Goal: Information Seeking & Learning: Learn about a topic

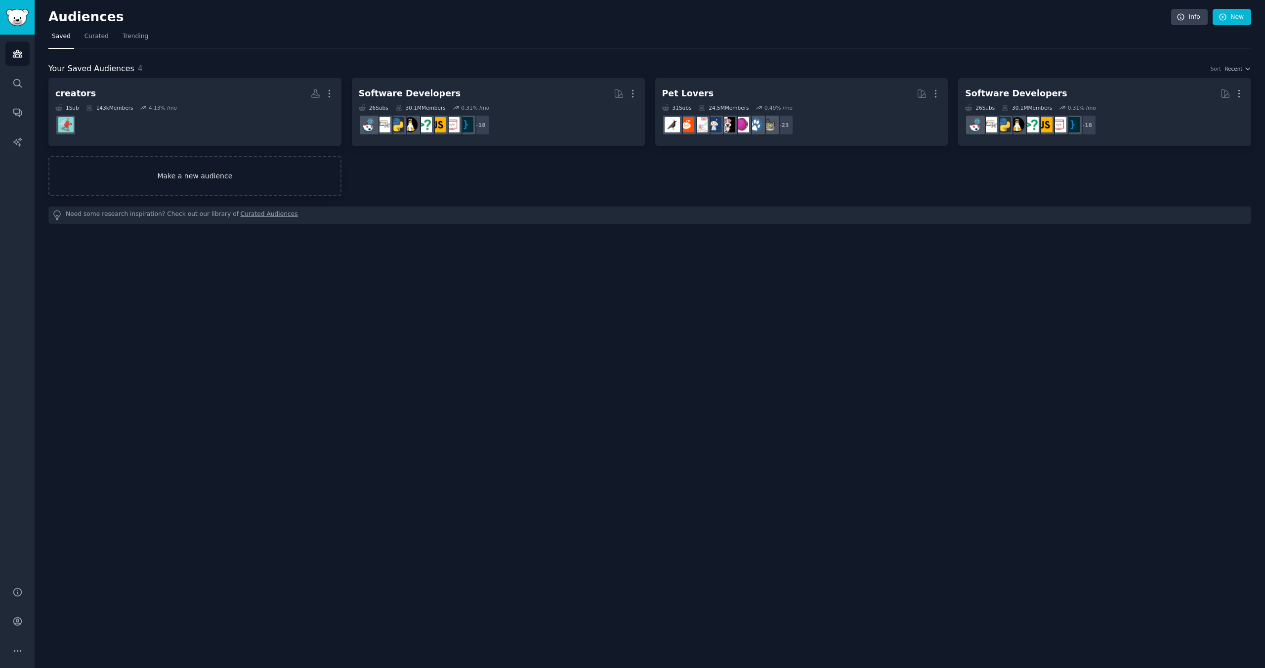
click at [241, 185] on link "Make a new audience" at bounding box center [194, 176] width 293 height 40
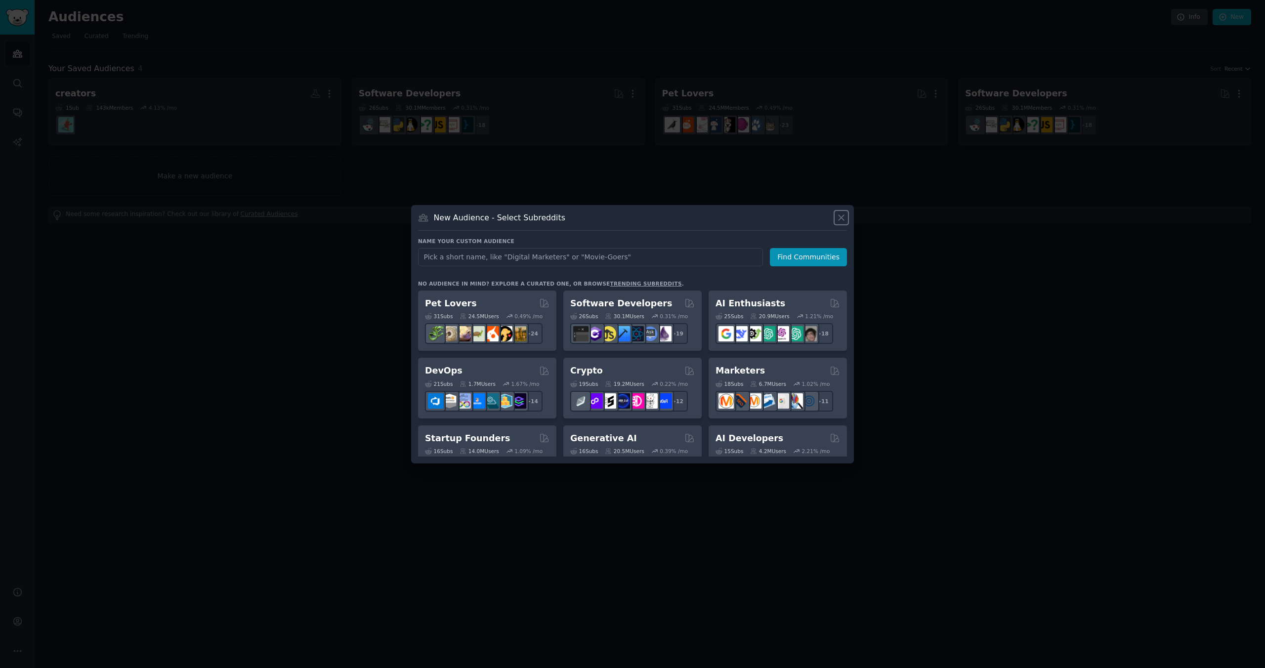
click at [837, 220] on icon at bounding box center [841, 217] width 10 height 10
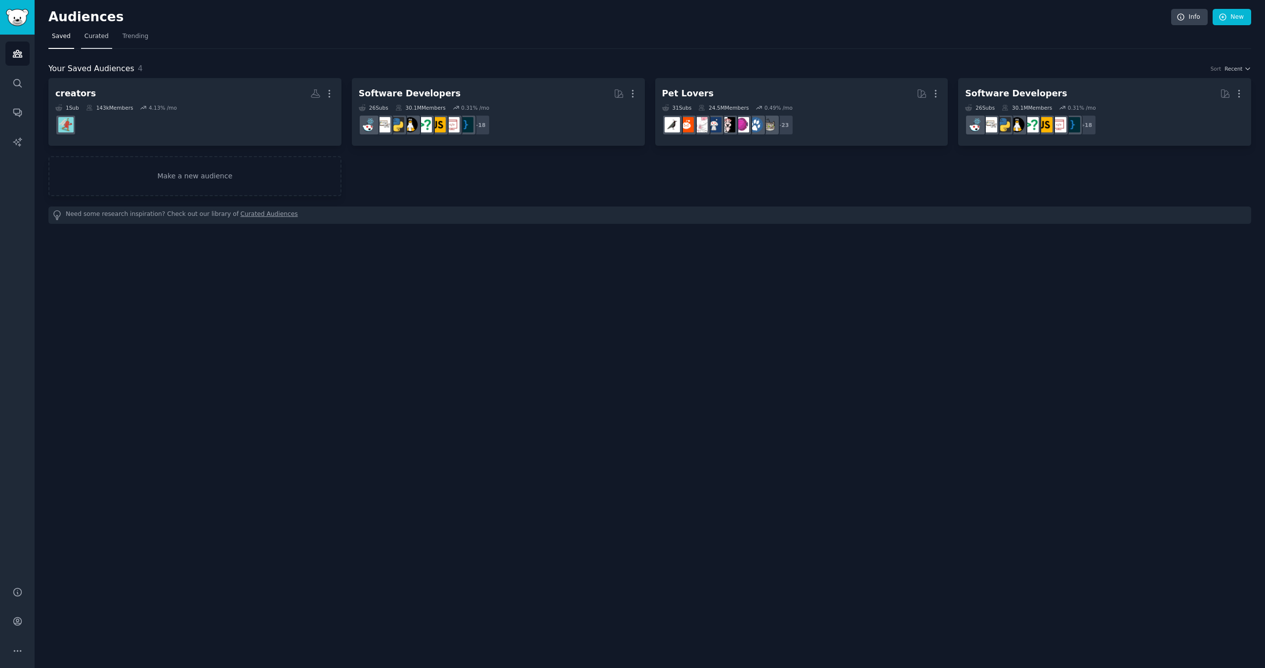
click at [101, 41] on span "Curated" at bounding box center [96, 36] width 24 height 9
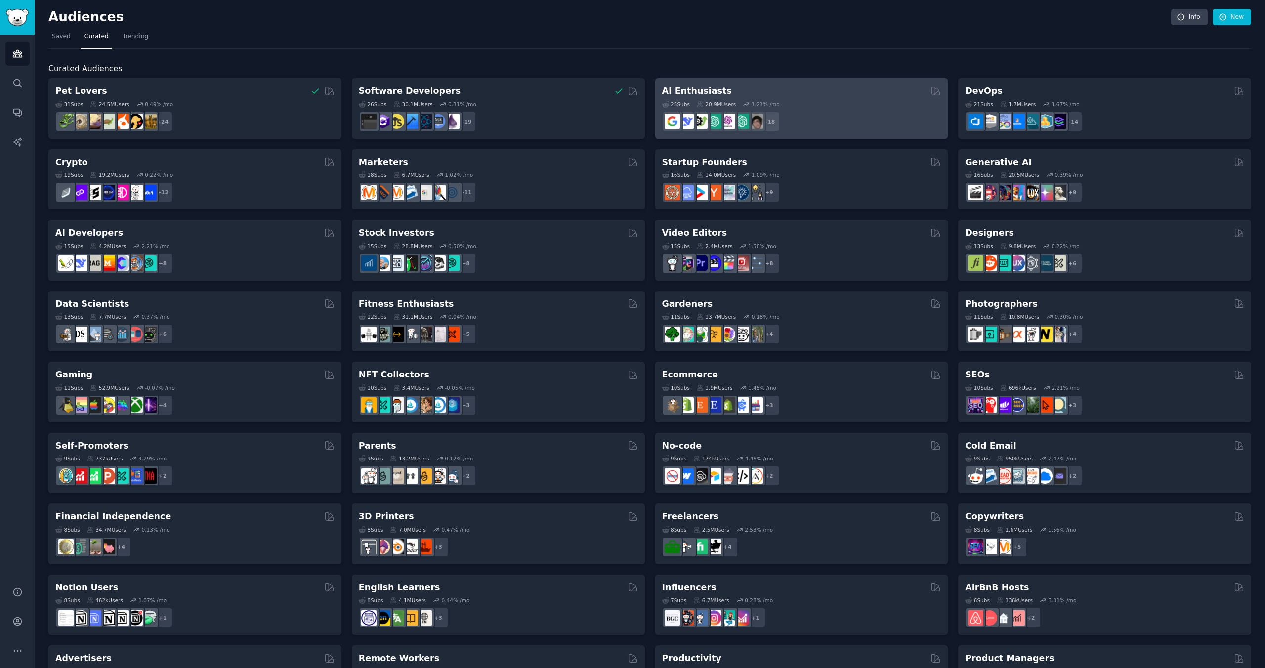
click at [704, 101] on div "20.9M Users" at bounding box center [716, 104] width 39 height 7
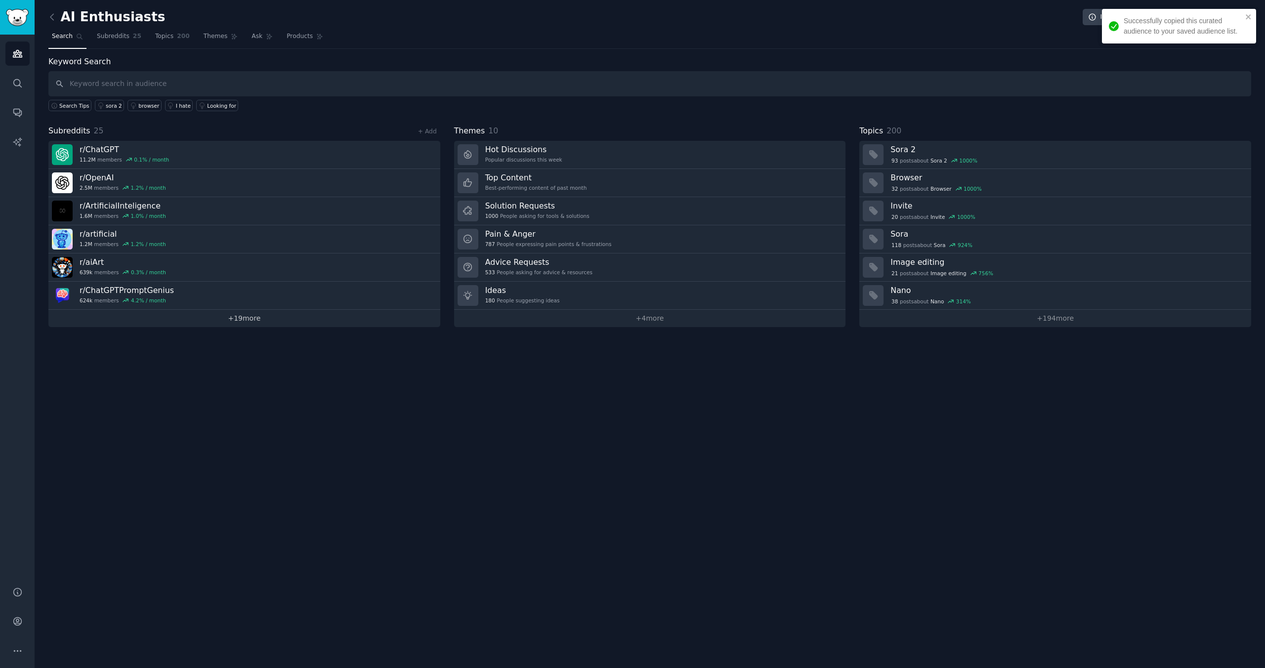
click at [246, 324] on link "+ 19 more" at bounding box center [244, 318] width 392 height 17
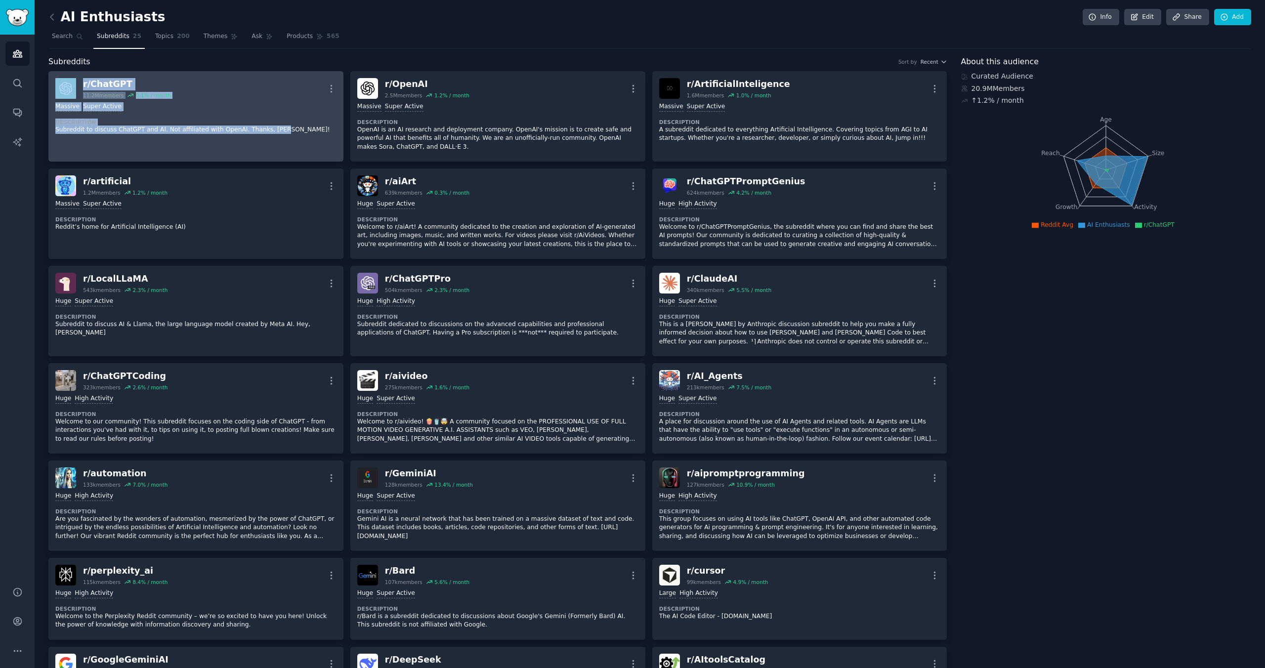
click at [204, 90] on div "r/ ChatGPT 11.2M members 0.1 % / month More" at bounding box center [195, 88] width 281 height 21
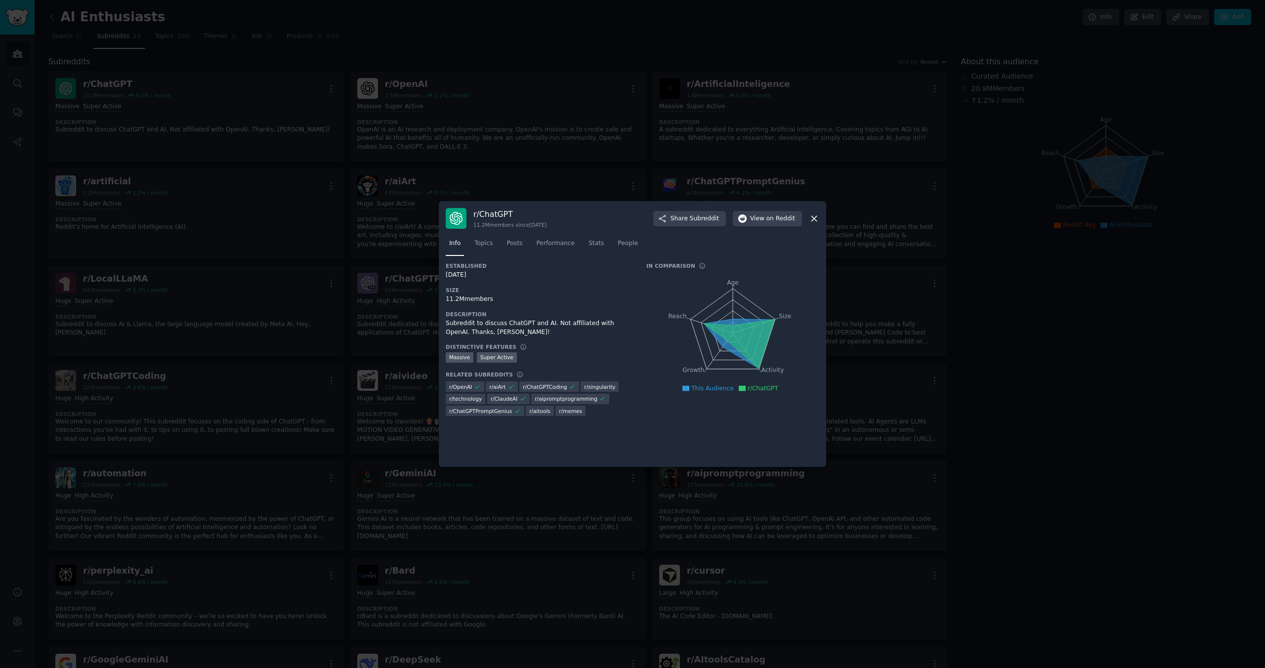
click at [494, 216] on h3 "r/ ChatGPT" at bounding box center [509, 214] width 73 height 10
click at [785, 221] on span "on Reddit" at bounding box center [780, 218] width 29 height 9
click at [419, 207] on div at bounding box center [632, 334] width 1265 height 668
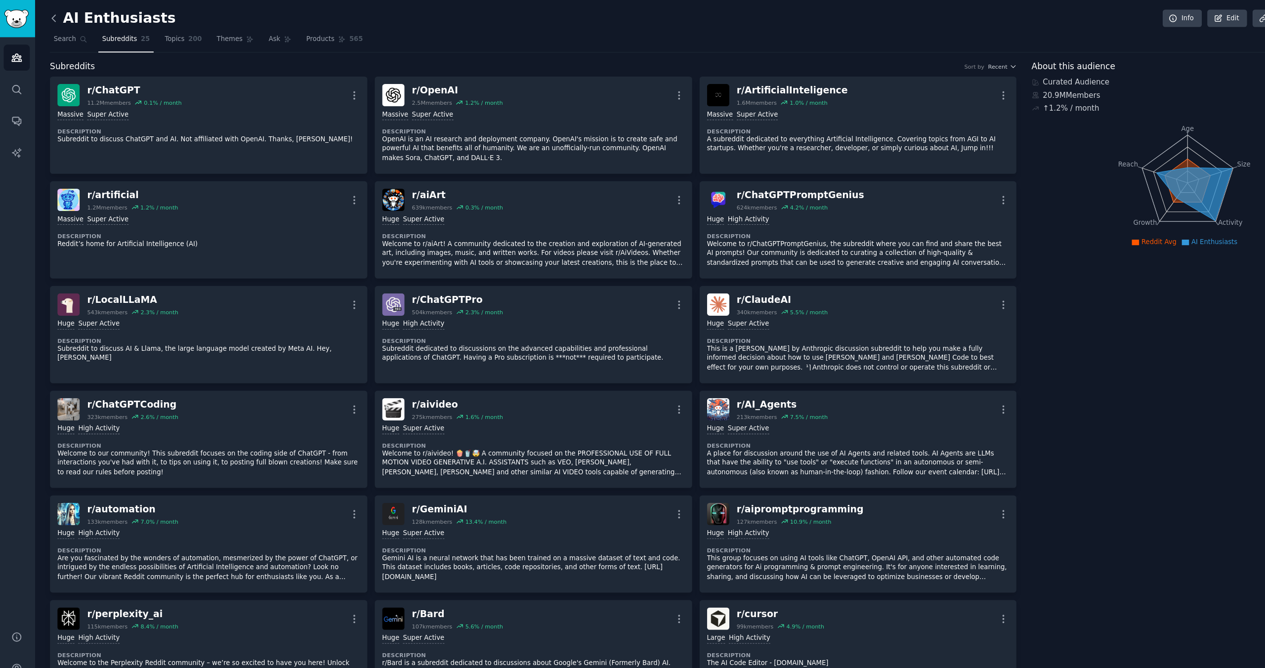
click at [56, 19] on icon at bounding box center [52, 17] width 10 height 10
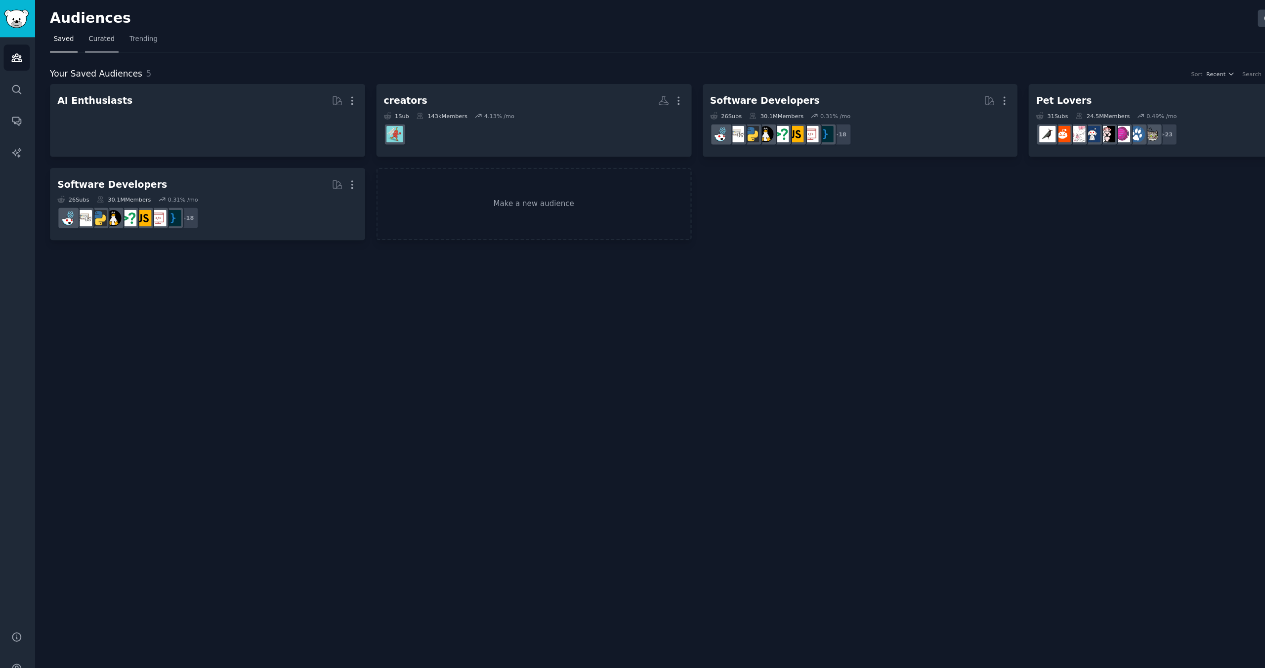
click at [92, 42] on link "Curated" at bounding box center [96, 39] width 31 height 20
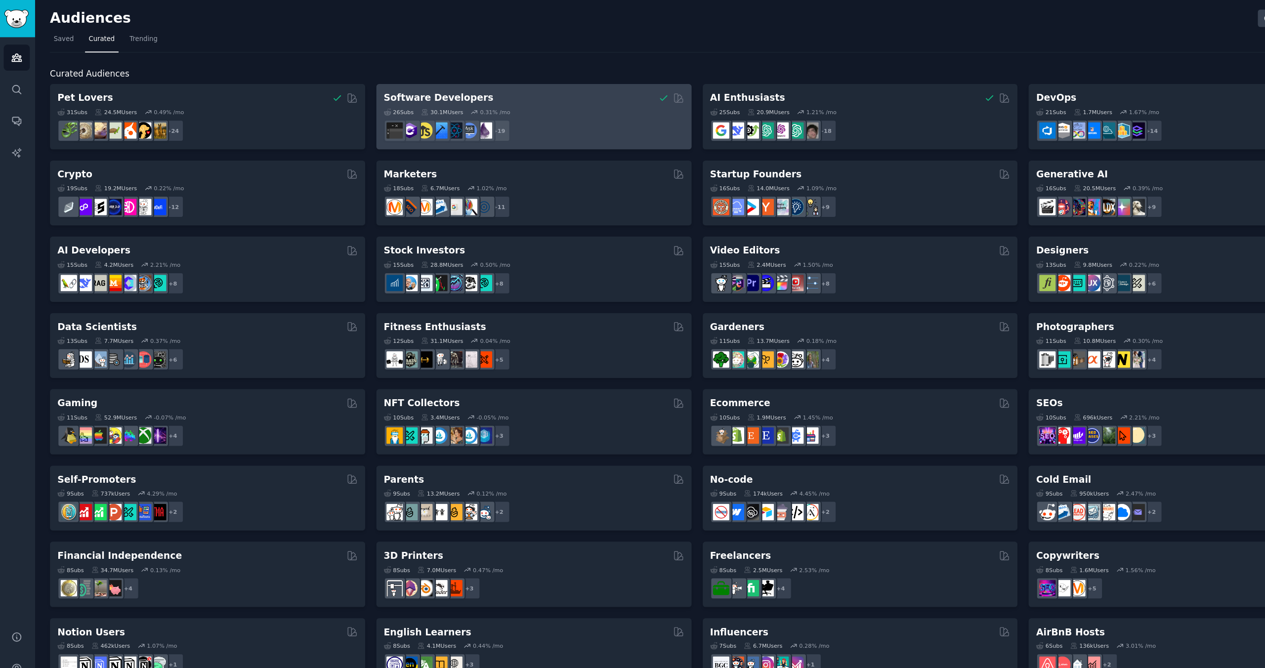
click at [500, 120] on div "+ 19" at bounding box center [498, 121] width 279 height 21
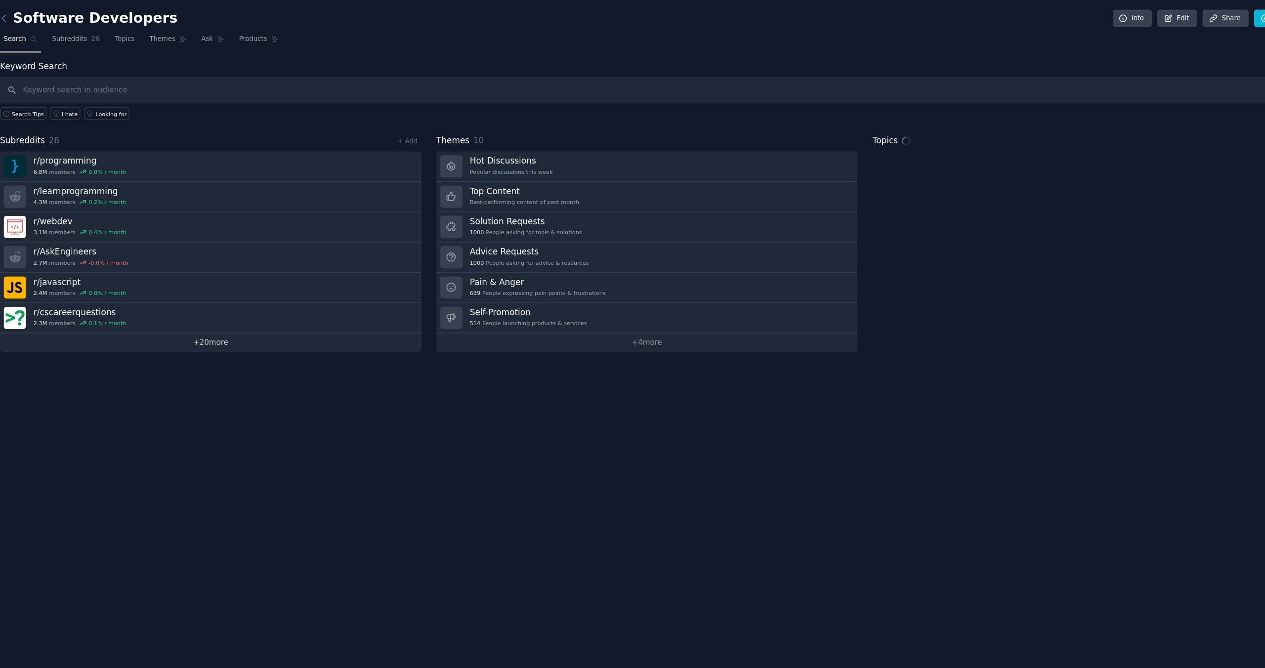
click at [245, 322] on link "+ 20 more" at bounding box center [244, 318] width 392 height 17
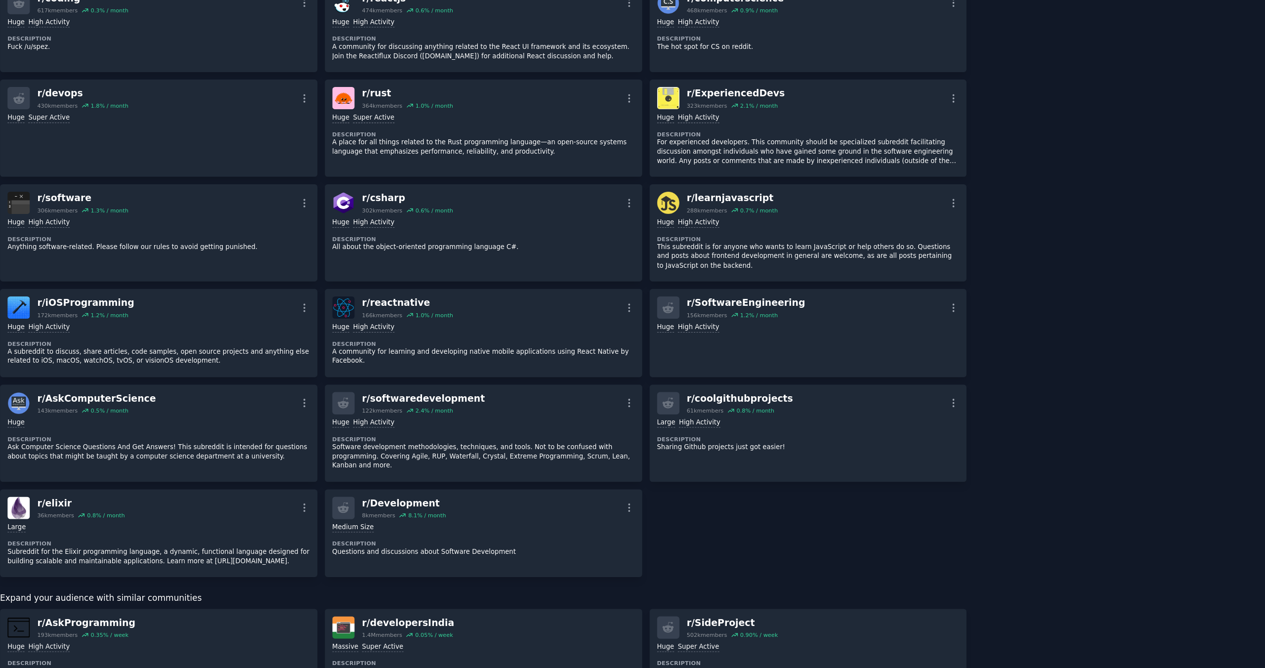
scroll to position [334, 0]
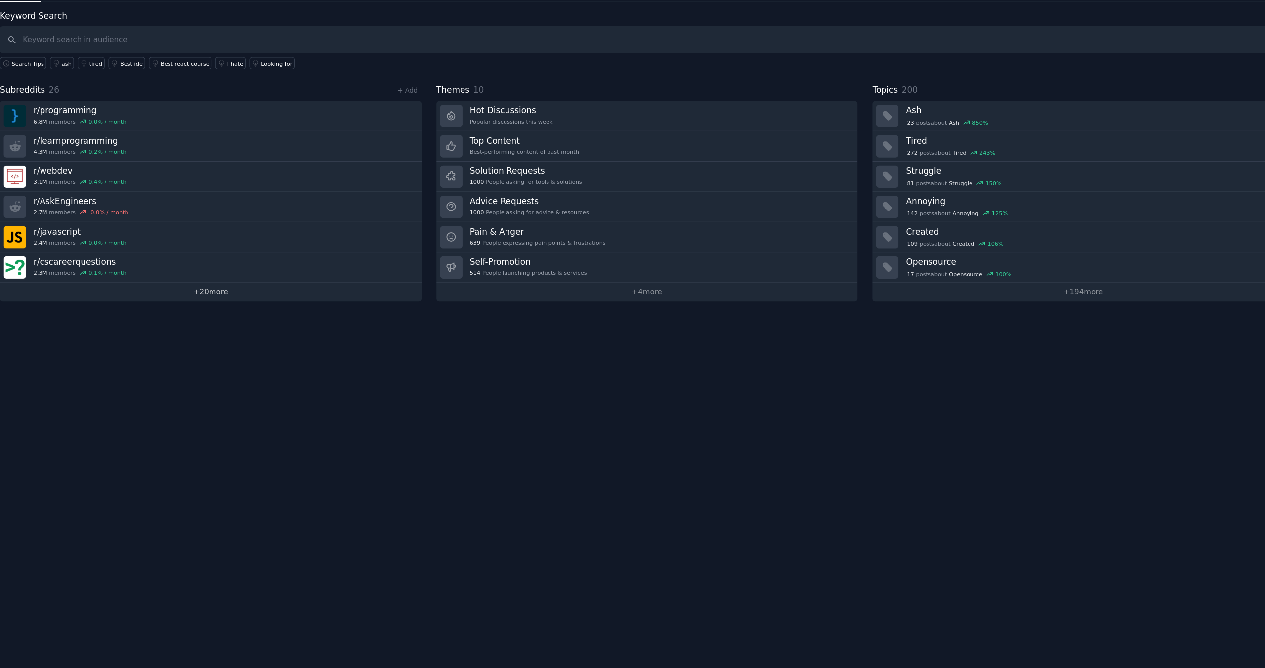
click at [256, 321] on link "+ 20 more" at bounding box center [244, 318] width 392 height 17
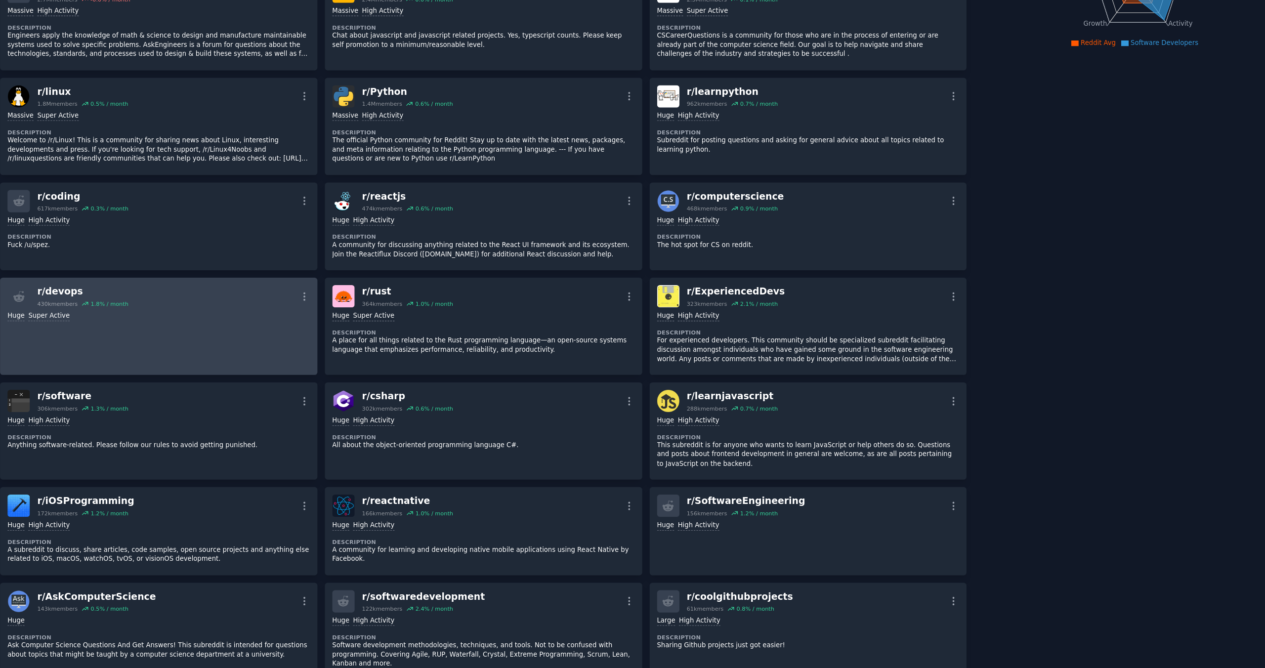
scroll to position [215, 0]
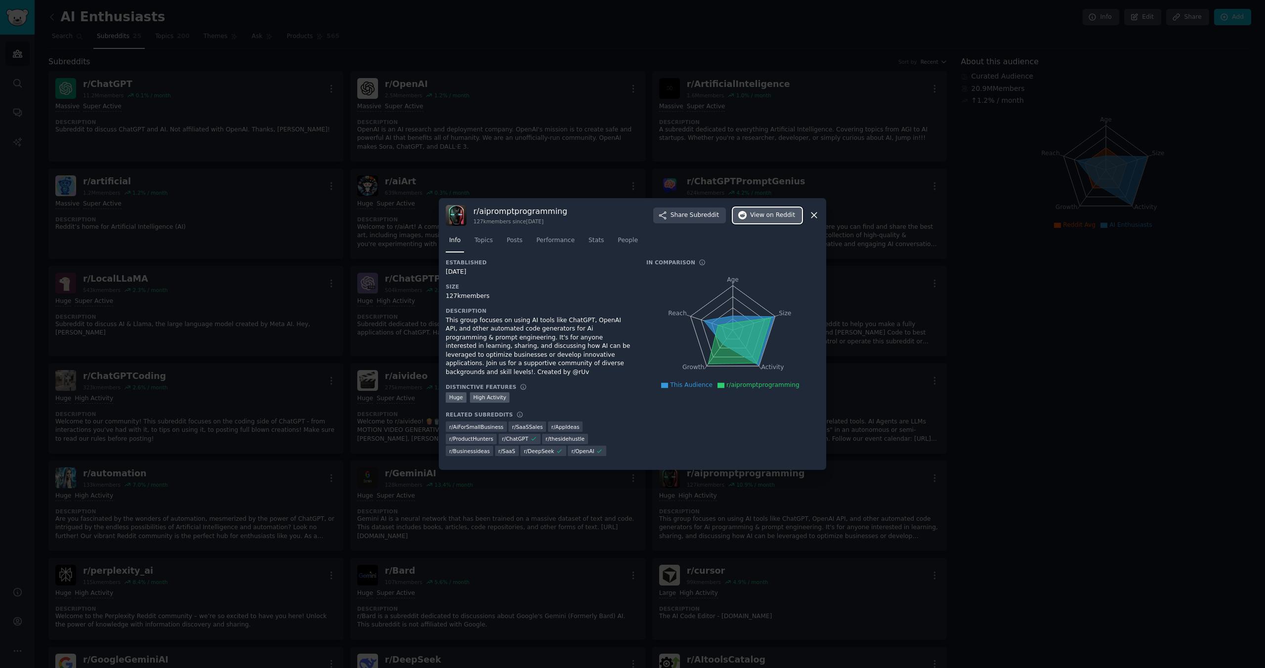
click at [754, 212] on span "View on Reddit" at bounding box center [772, 215] width 45 height 9
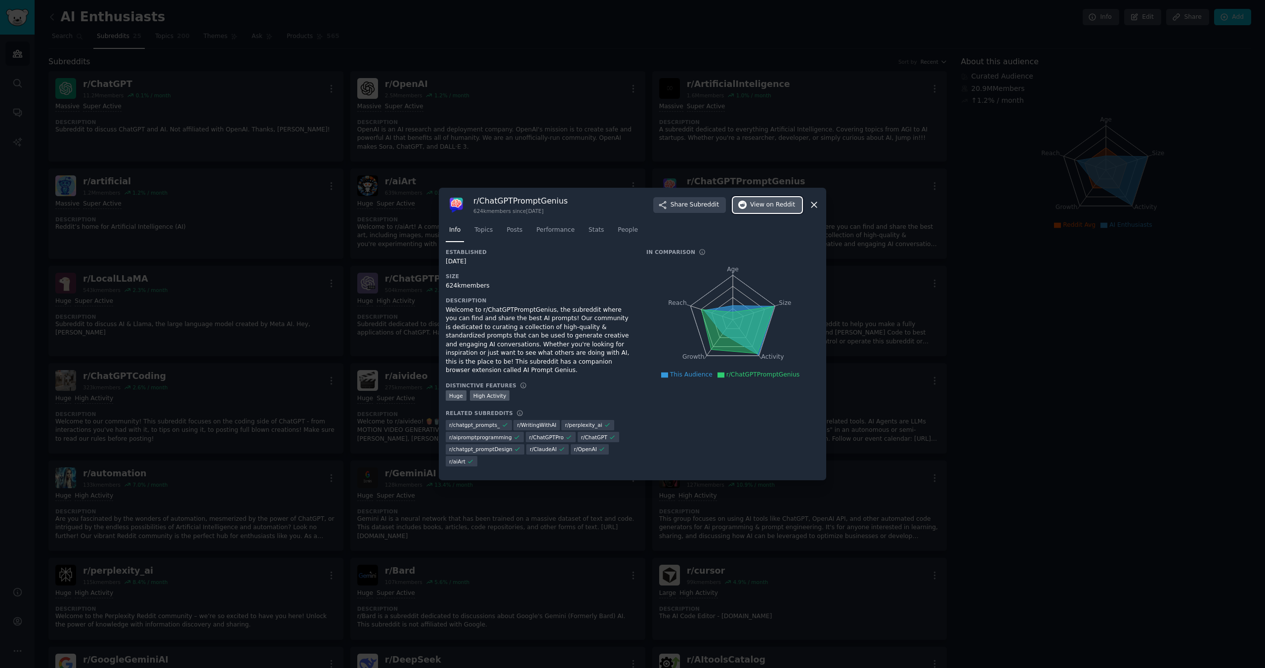
click at [771, 207] on span "on Reddit" at bounding box center [780, 205] width 29 height 9
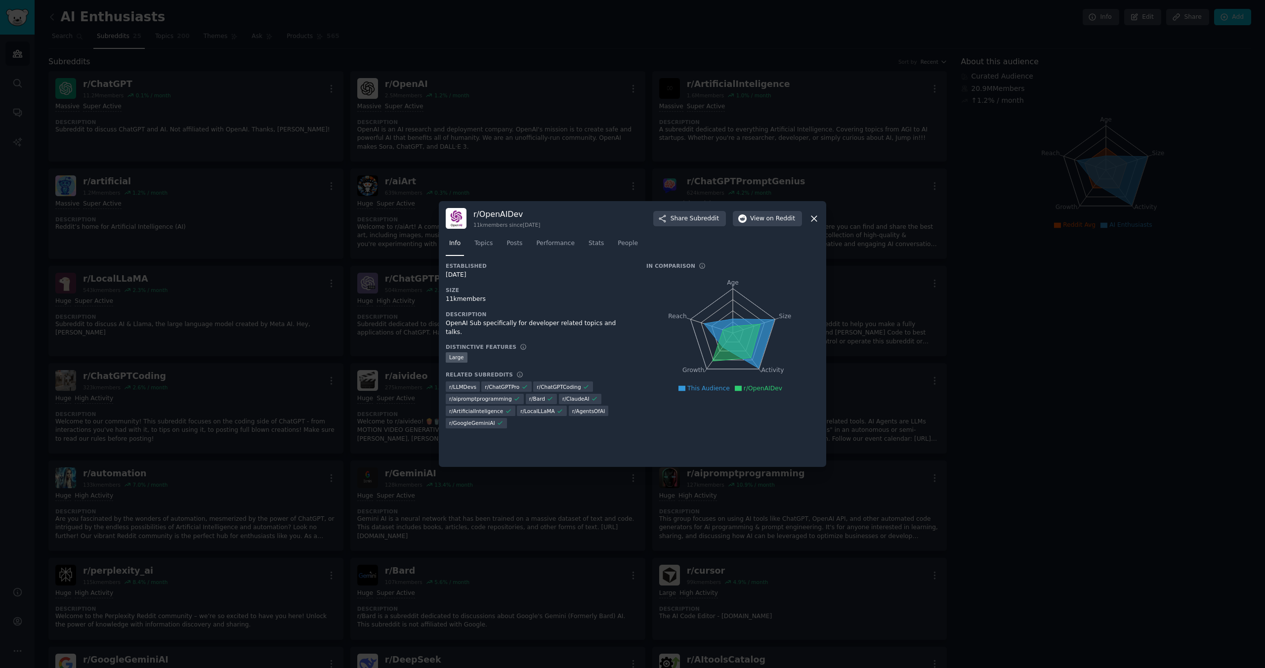
click at [813, 216] on icon at bounding box center [813, 218] width 5 height 5
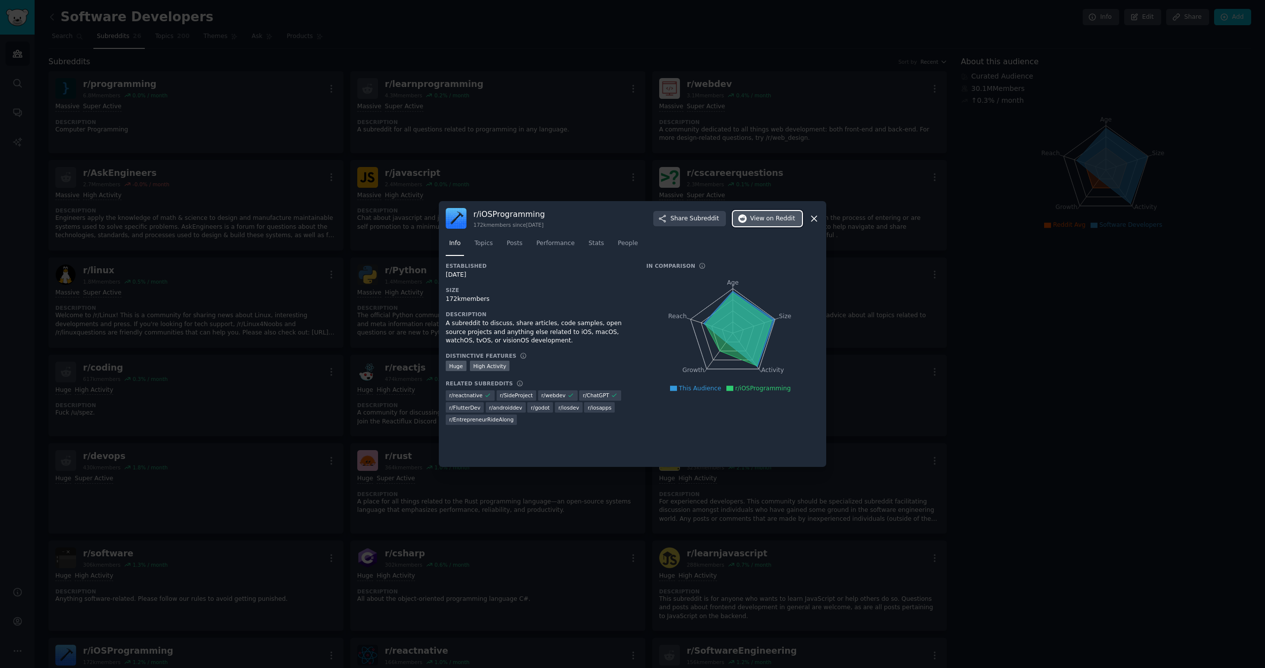
click at [768, 218] on span "on Reddit" at bounding box center [780, 218] width 29 height 9
